Goal: Obtain resource: Download file/media

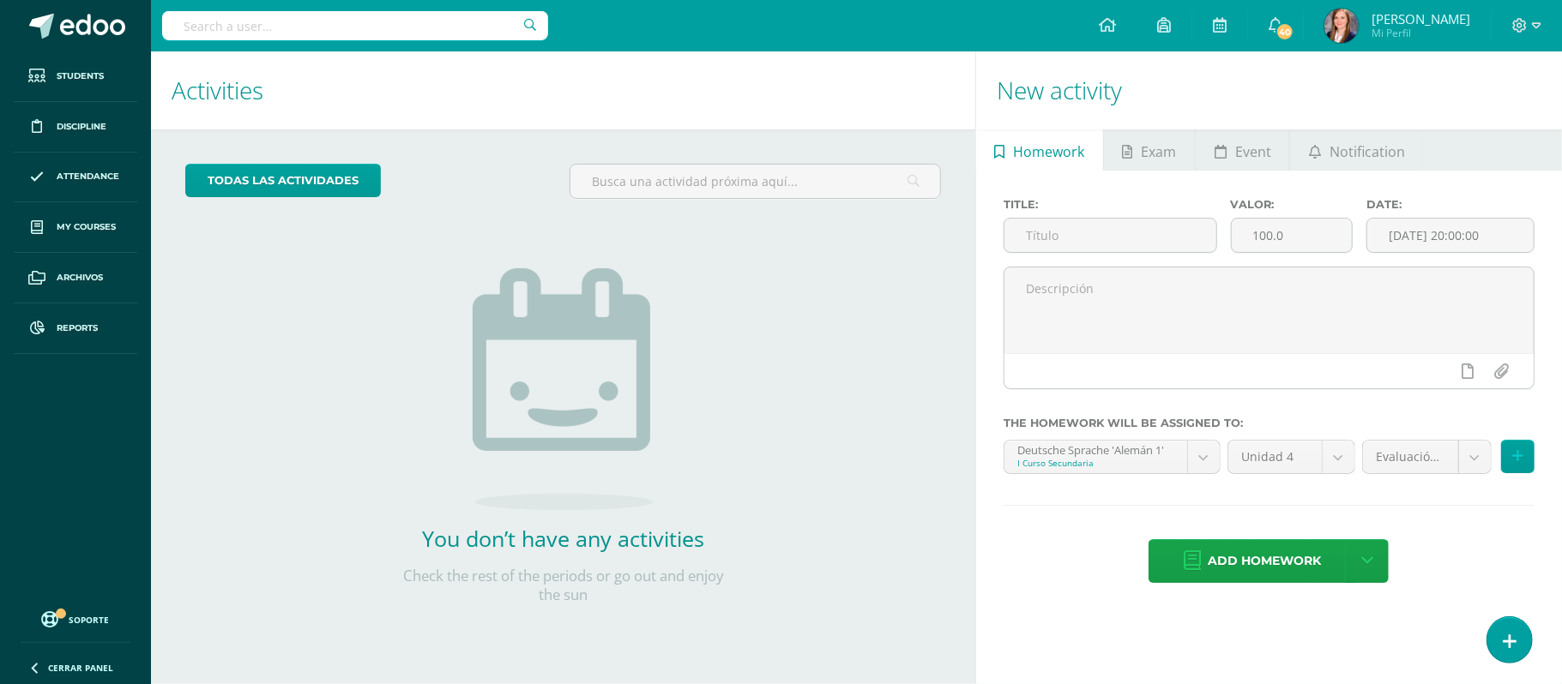
click at [312, 28] on input "text" at bounding box center [355, 25] width 386 height 29
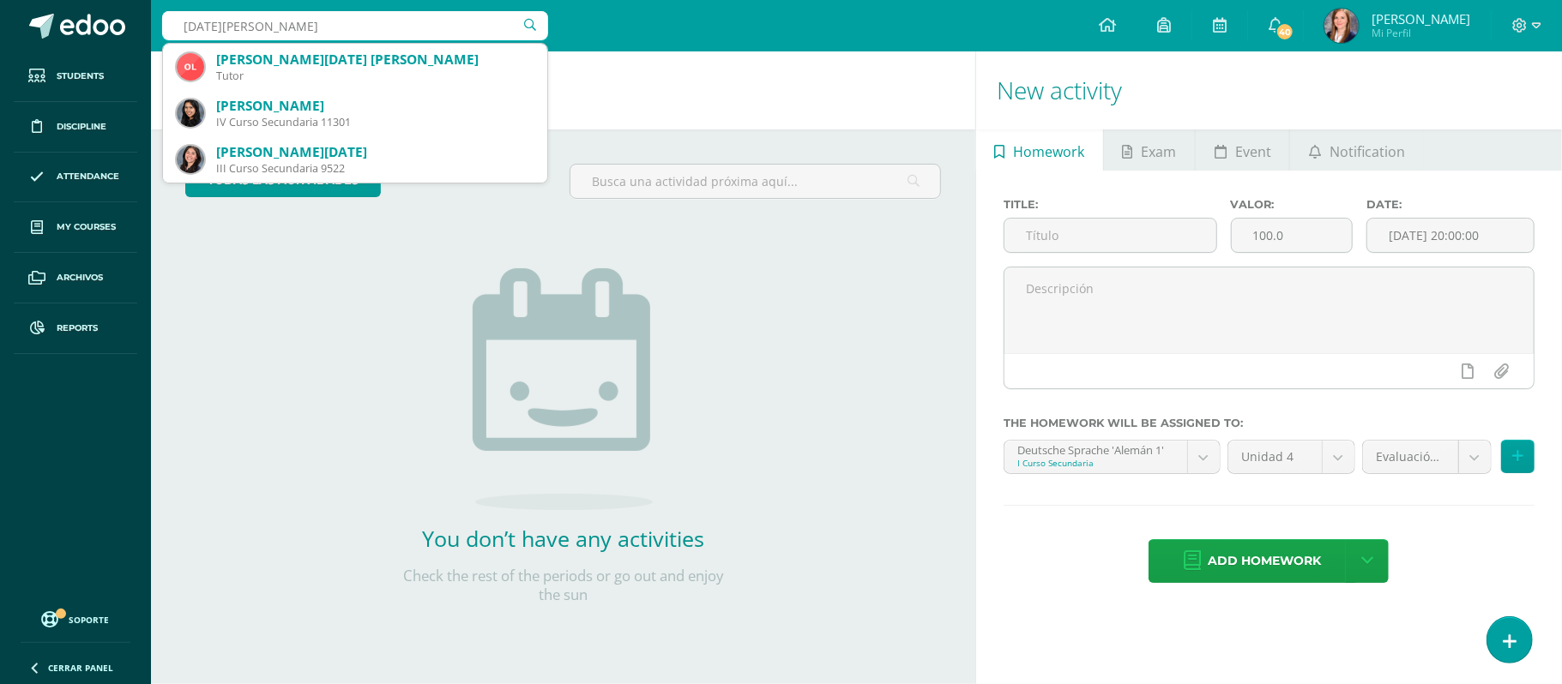
type input "lucia pineda"
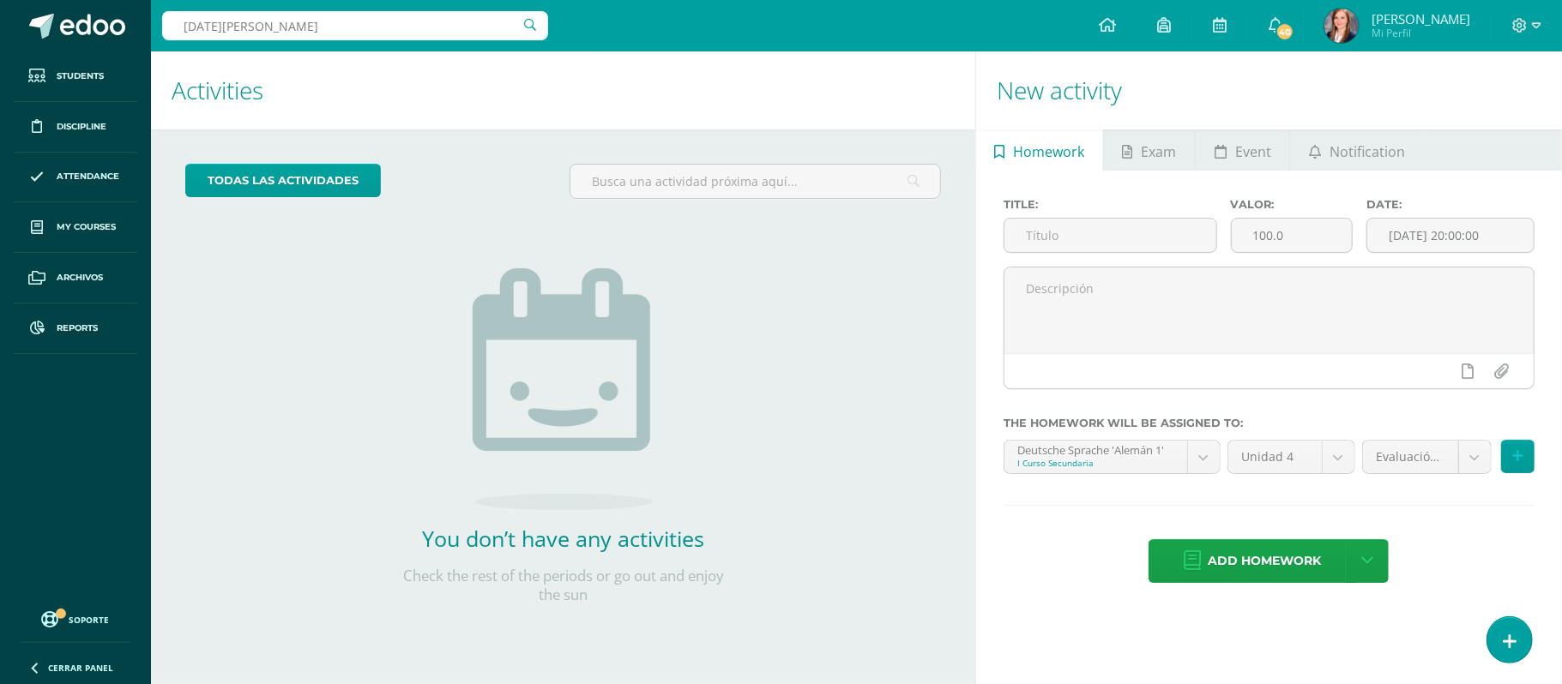
click at [403, 12] on input "lucia pineda" at bounding box center [355, 25] width 386 height 29
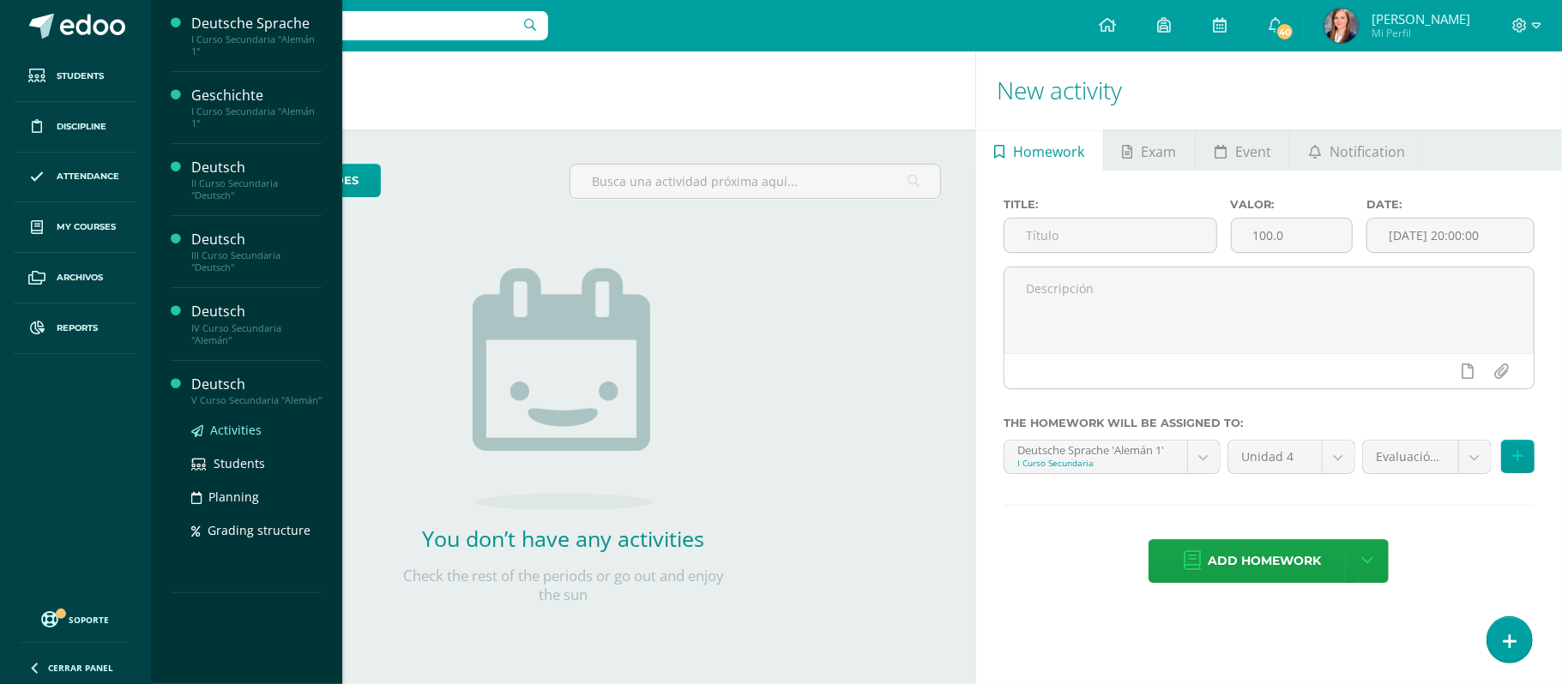
click at [225, 436] on span "Activities" at bounding box center [235, 430] width 51 height 16
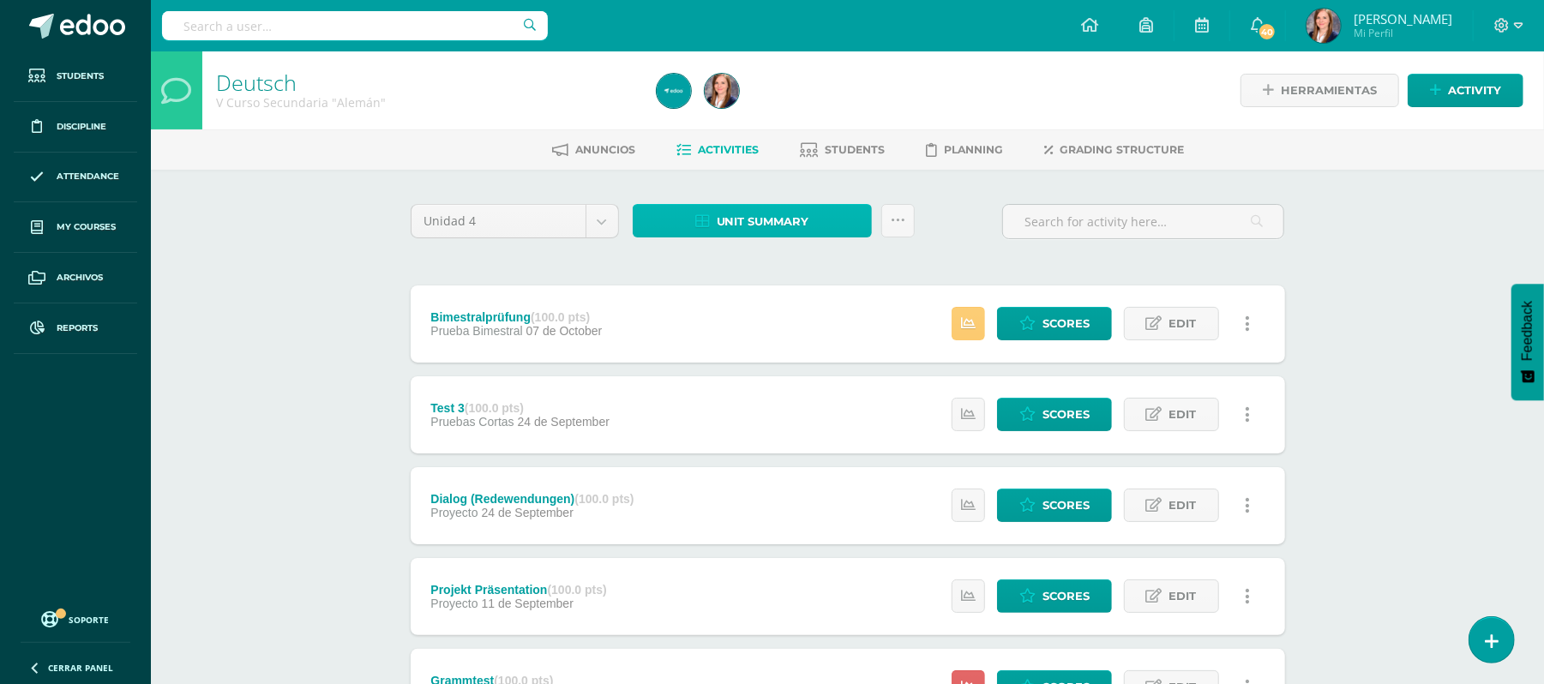
click at [803, 210] on span "Unit summary" at bounding box center [763, 222] width 93 height 32
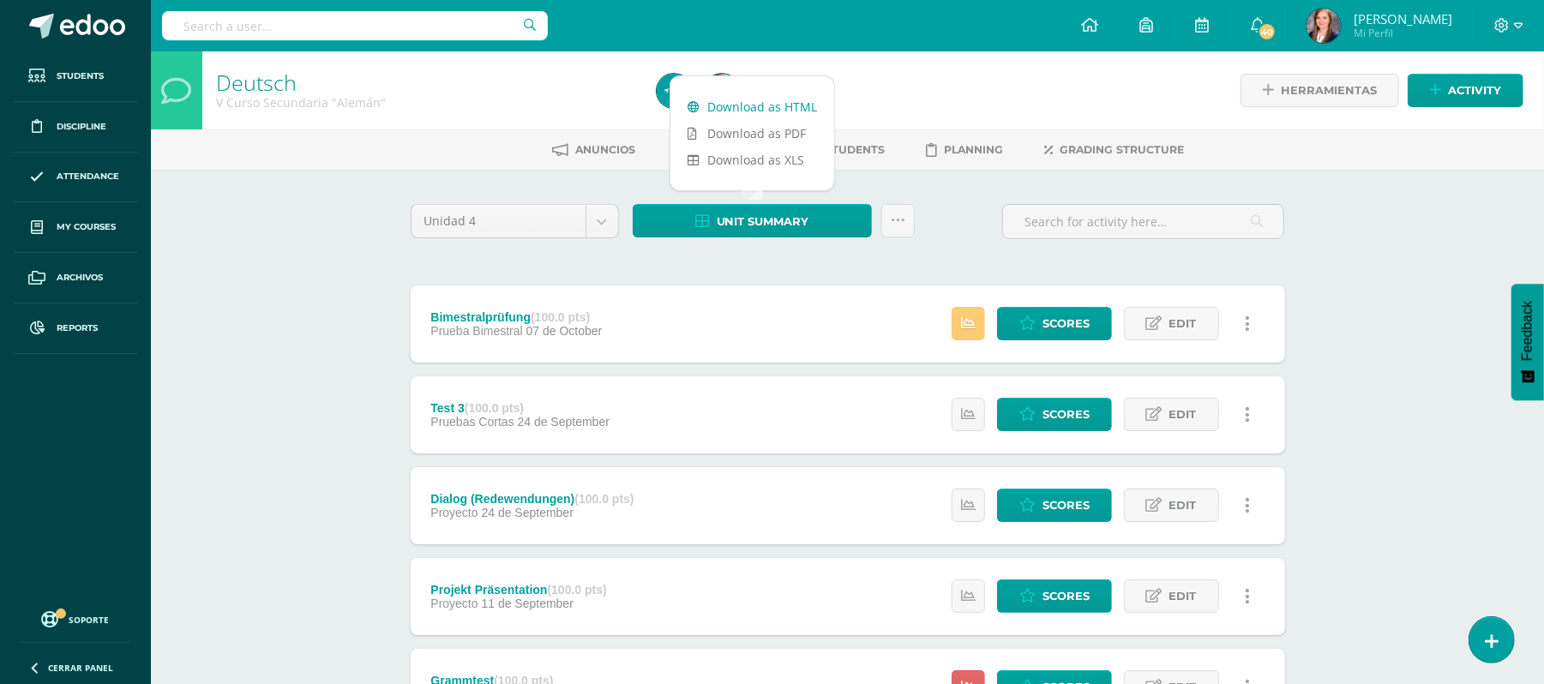
click at [760, 100] on link "Download as HTML" at bounding box center [753, 106] width 164 height 27
